Goal: Task Accomplishment & Management: Complete application form

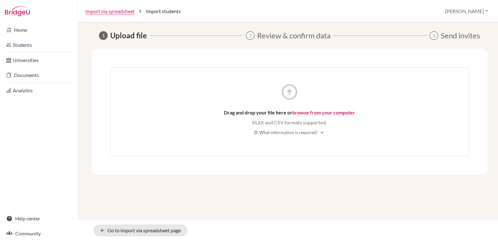
click at [325, 113] on link "browse from your computer" at bounding box center [323, 112] width 63 height 6
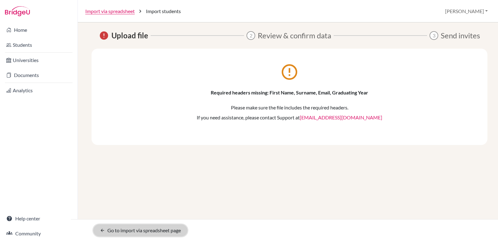
click at [127, 229] on link "arrow_back Go to import via spreadsheet page" at bounding box center [140, 230] width 94 height 12
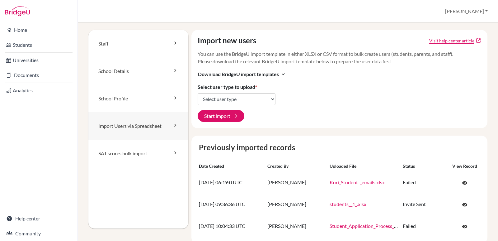
click at [166, 121] on link "Import Users via Spreadsheet" at bounding box center [138, 125] width 100 height 27
click at [172, 126] on icon at bounding box center [175, 125] width 6 height 6
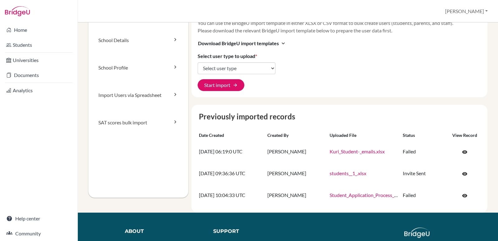
scroll to position [21, 0]
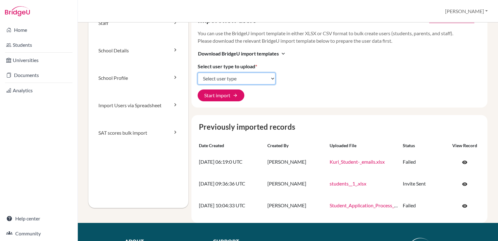
click at [256, 74] on select "Select user type Students Students and parents Parents Advisors Report writers" at bounding box center [237, 78] width 78 height 12
select select "students"
click at [198, 72] on select "Select user type Students Students and parents Parents Advisors Report writers" at bounding box center [237, 78] width 78 height 12
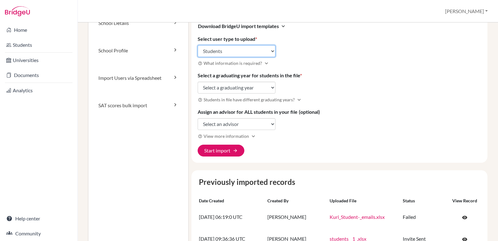
scroll to position [0, 0]
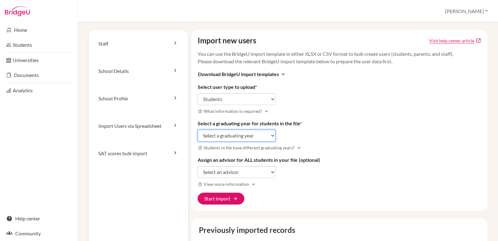
click at [216, 131] on select "Select a graduating year 2024 2025 2026 2027 2028 2029" at bounding box center [237, 135] width 78 height 12
select select "2026"
click at [198, 129] on select "Select a graduating year 2024 2025 2026 2027 2028 2029" at bounding box center [237, 135] width 78 height 12
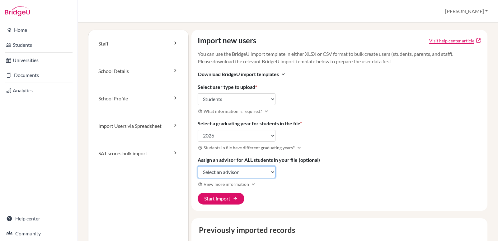
click at [266, 167] on select "Select an advisor Saira Akram Fatima Farooq Najla Hashmi Nadine Murtaza Samiya …" at bounding box center [237, 172] width 78 height 12
select select "442960"
click at [198, 166] on select "Select an advisor Saira Akram Fatima Farooq Najla Hashmi Nadine Murtaza Samiya …" at bounding box center [237, 172] width 78 height 12
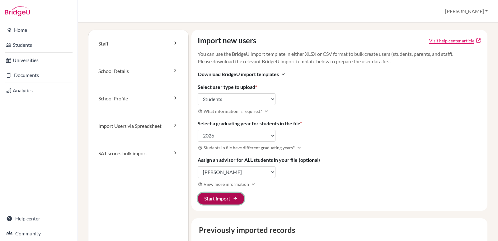
click at [222, 198] on button "Start import arrow_forward" at bounding box center [221, 198] width 47 height 12
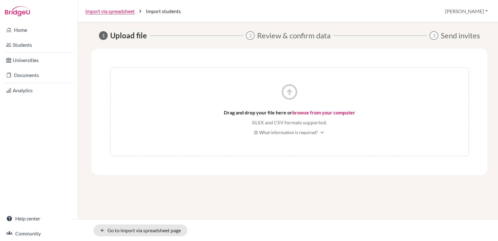
click at [339, 111] on link "browse from your computer" at bounding box center [323, 112] width 63 height 6
